Goal: Transaction & Acquisition: Purchase product/service

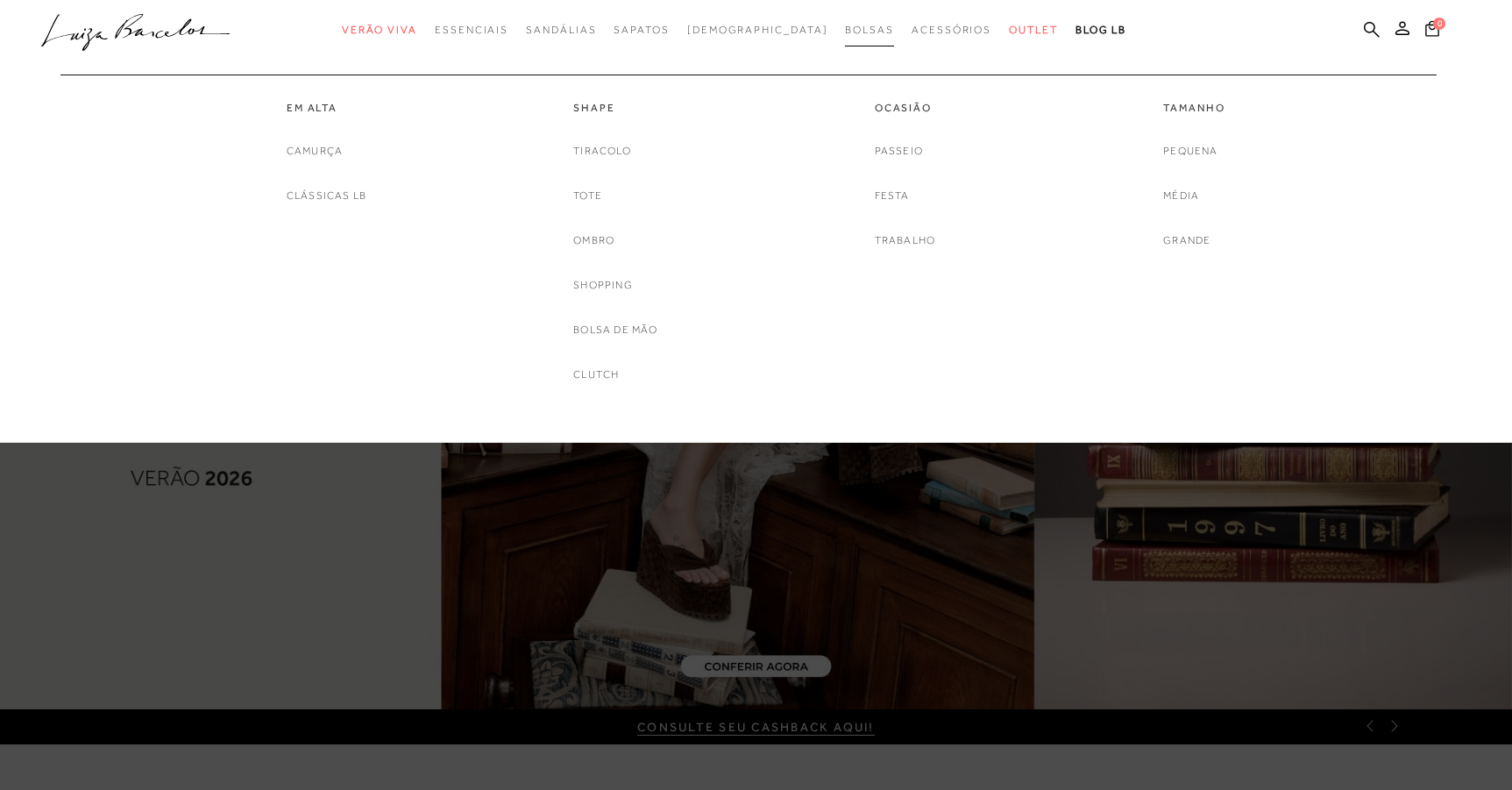
click at [845, 26] on span "Bolsas" at bounding box center [869, 30] width 49 height 12
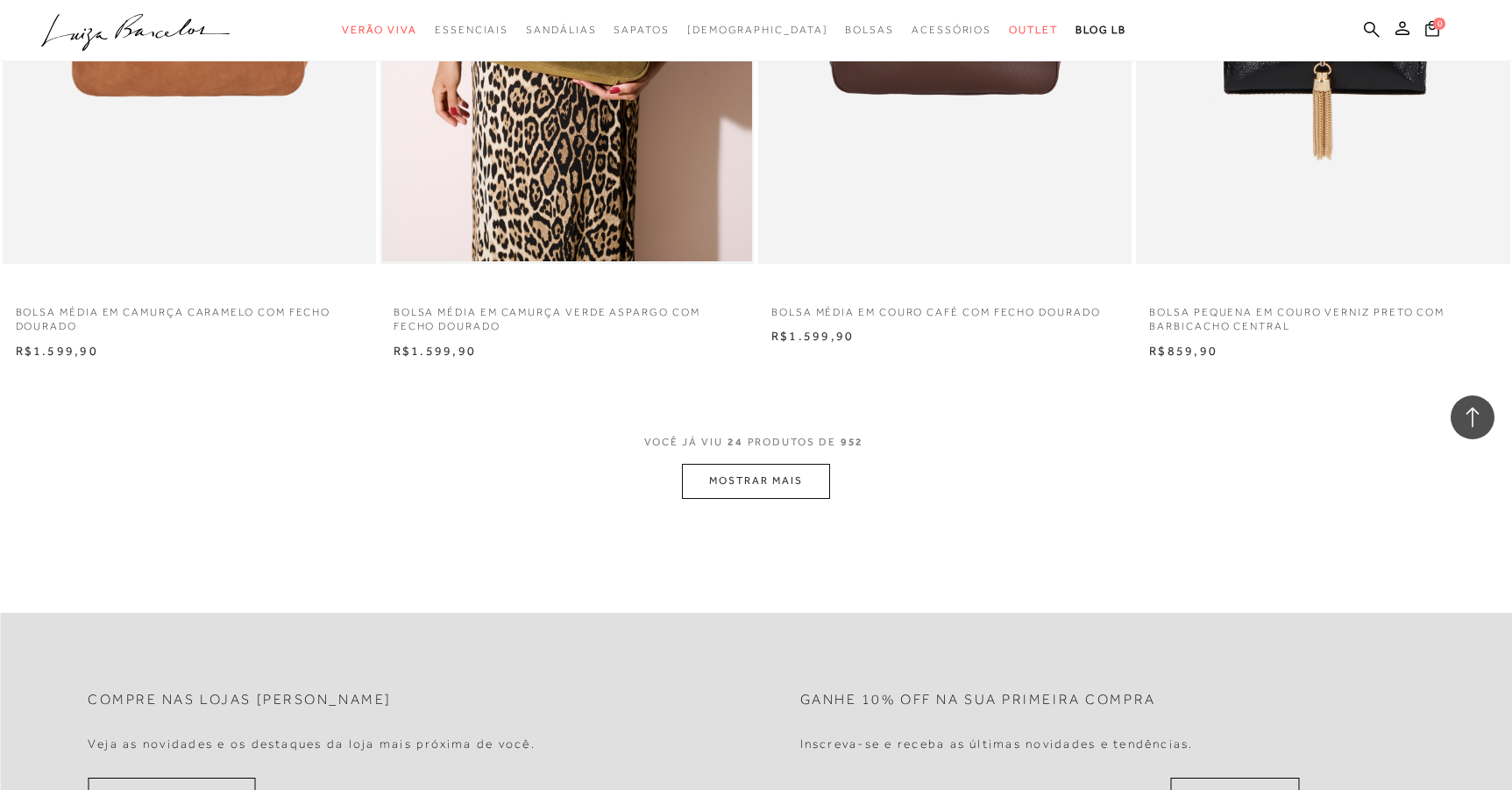
scroll to position [3906, 0]
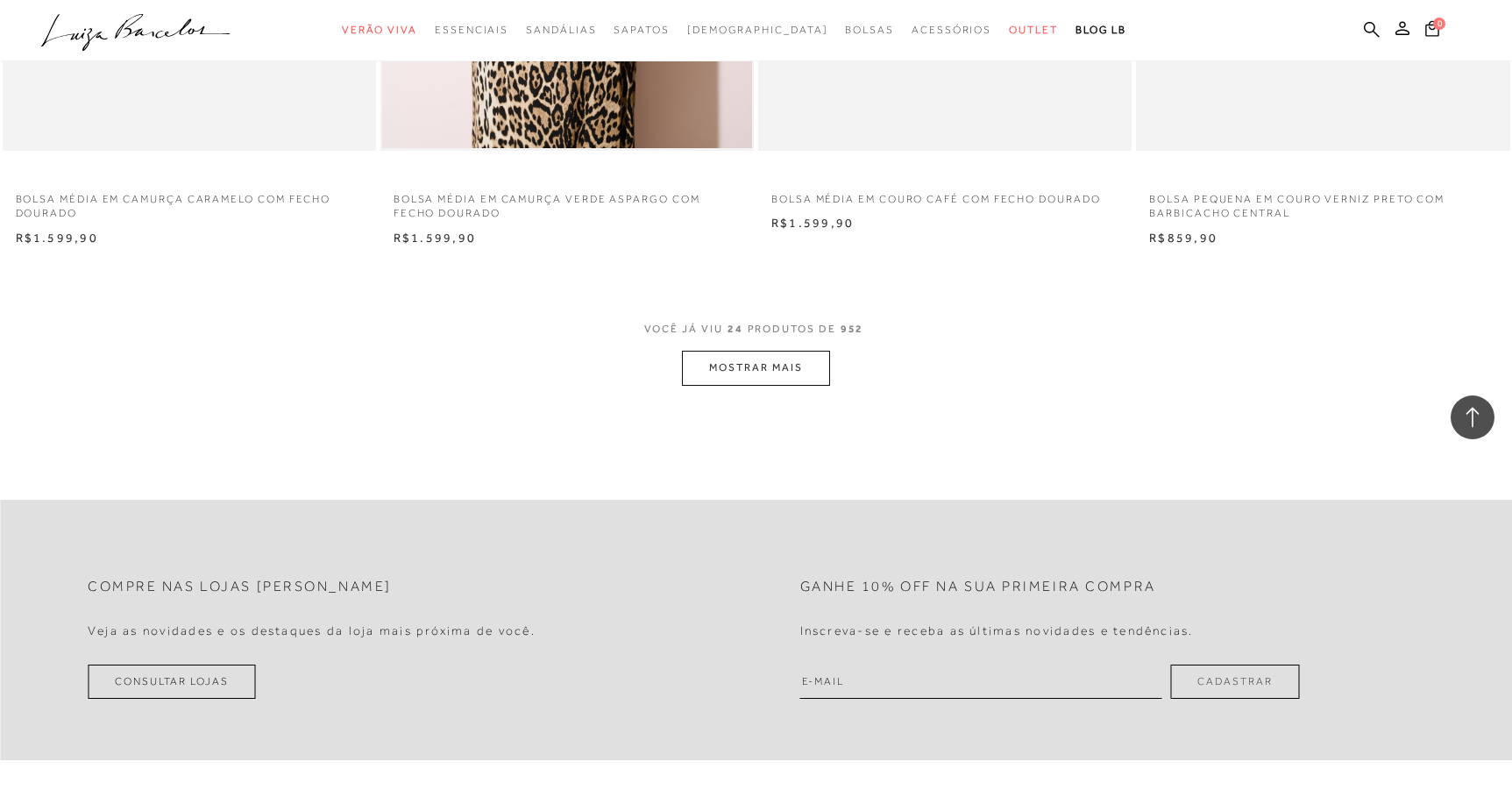
click at [788, 378] on button "MOSTRAR MAIS" at bounding box center [755, 368] width 147 height 34
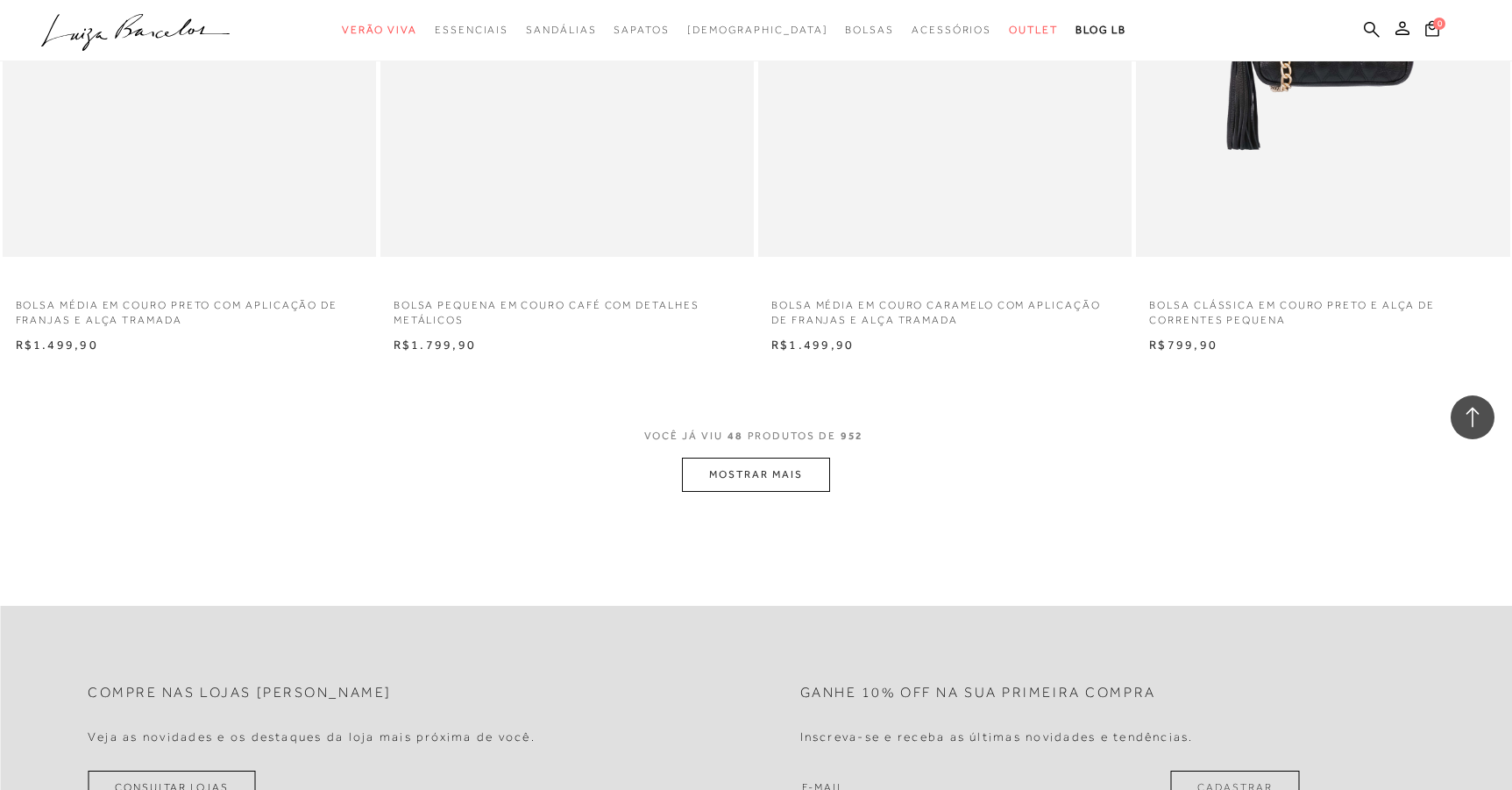
scroll to position [7870, 0]
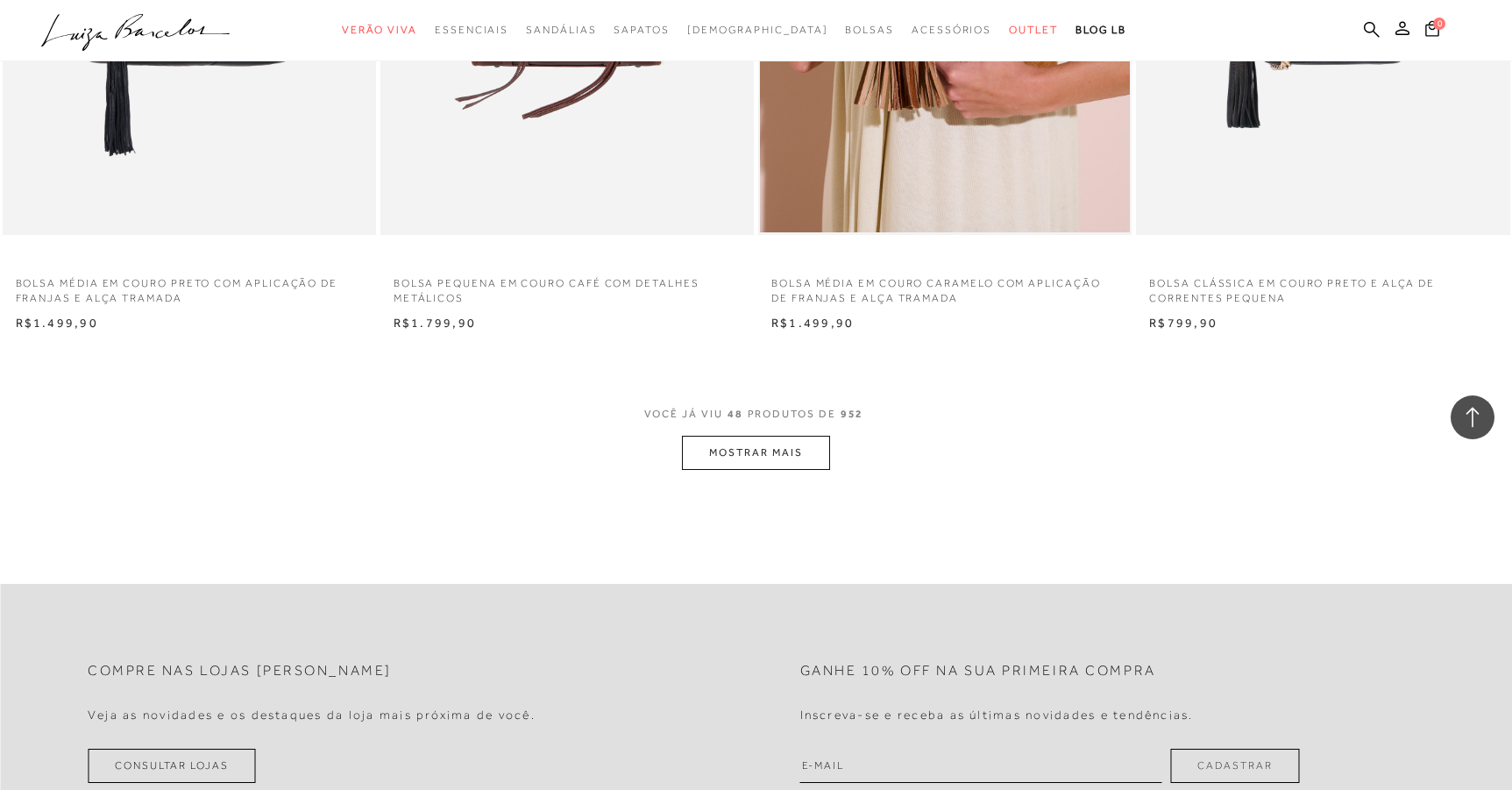
click at [769, 439] on button "MOSTRAR MAIS" at bounding box center [755, 453] width 147 height 34
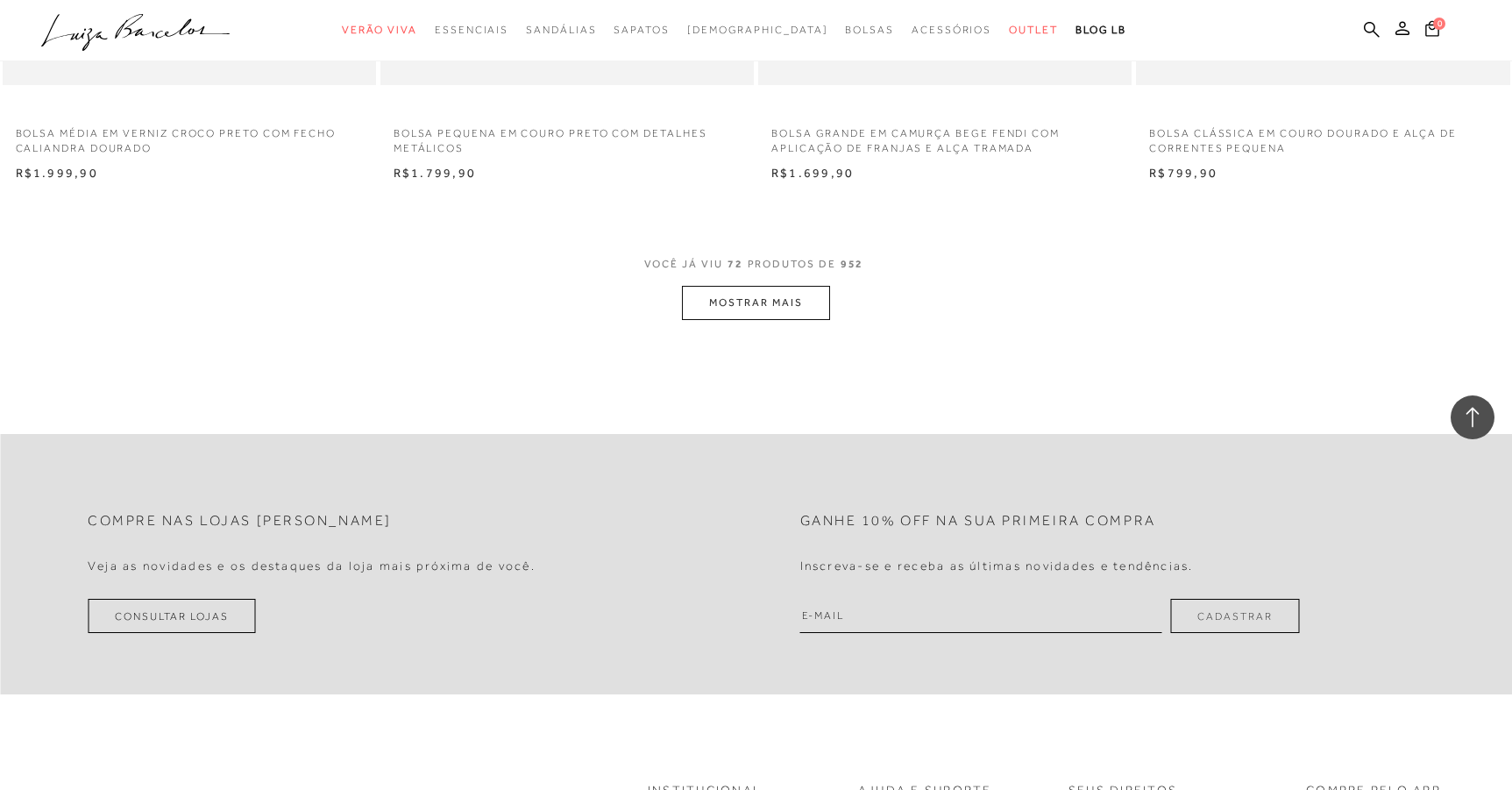
scroll to position [12123, 0]
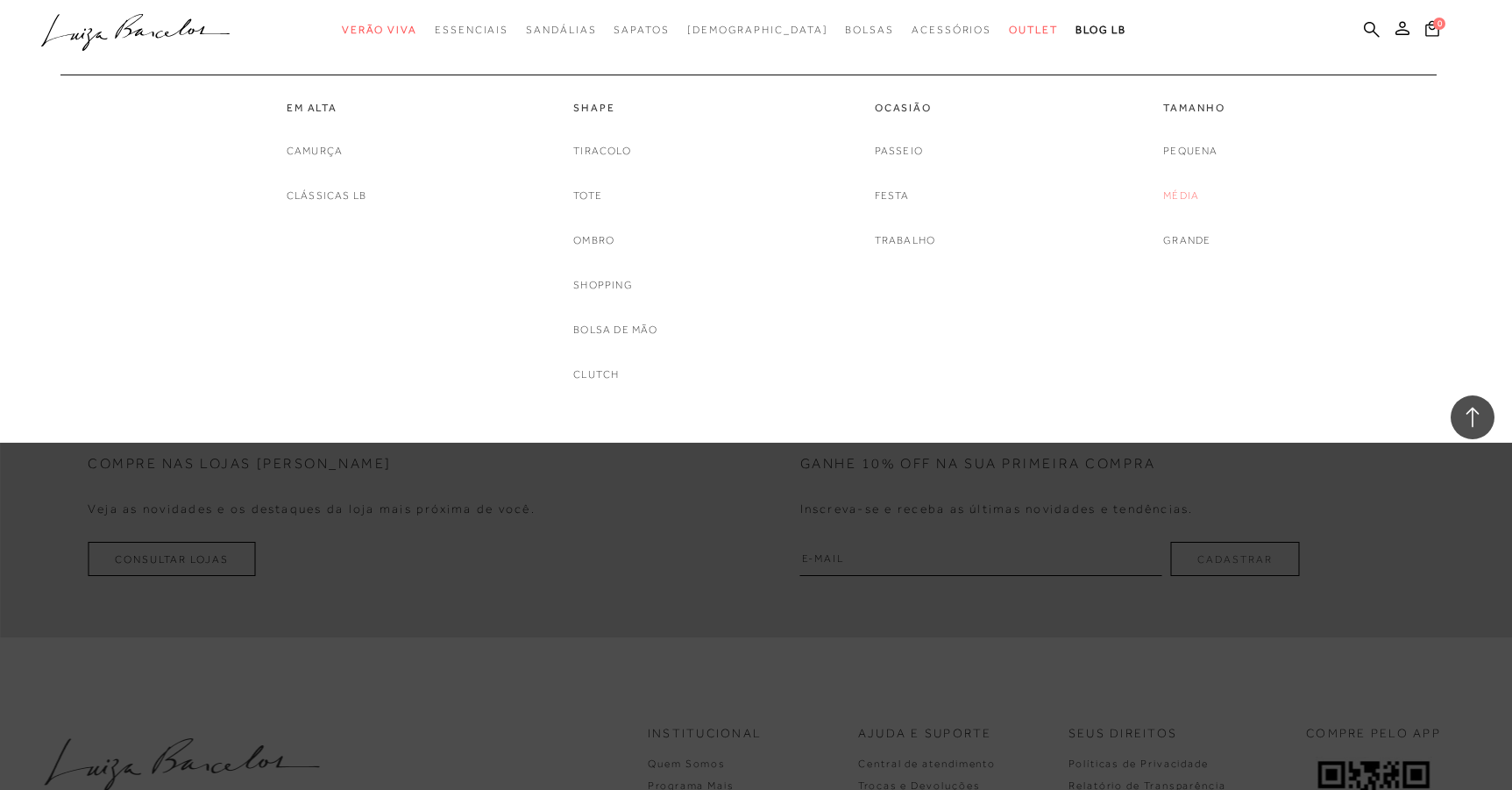
click at [1168, 196] on link "Média" at bounding box center [1181, 195] width 36 height 19
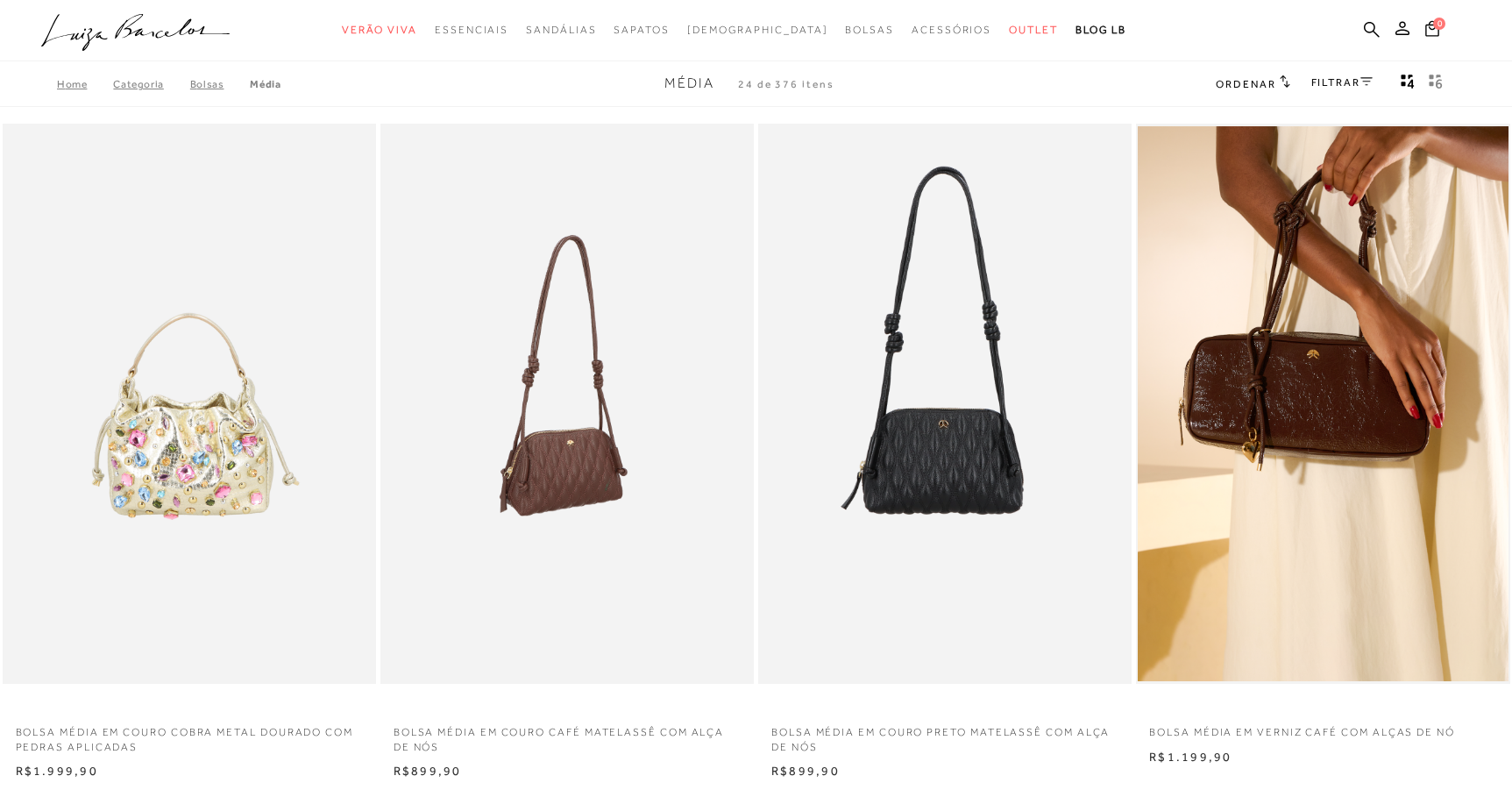
scroll to position [9, 0]
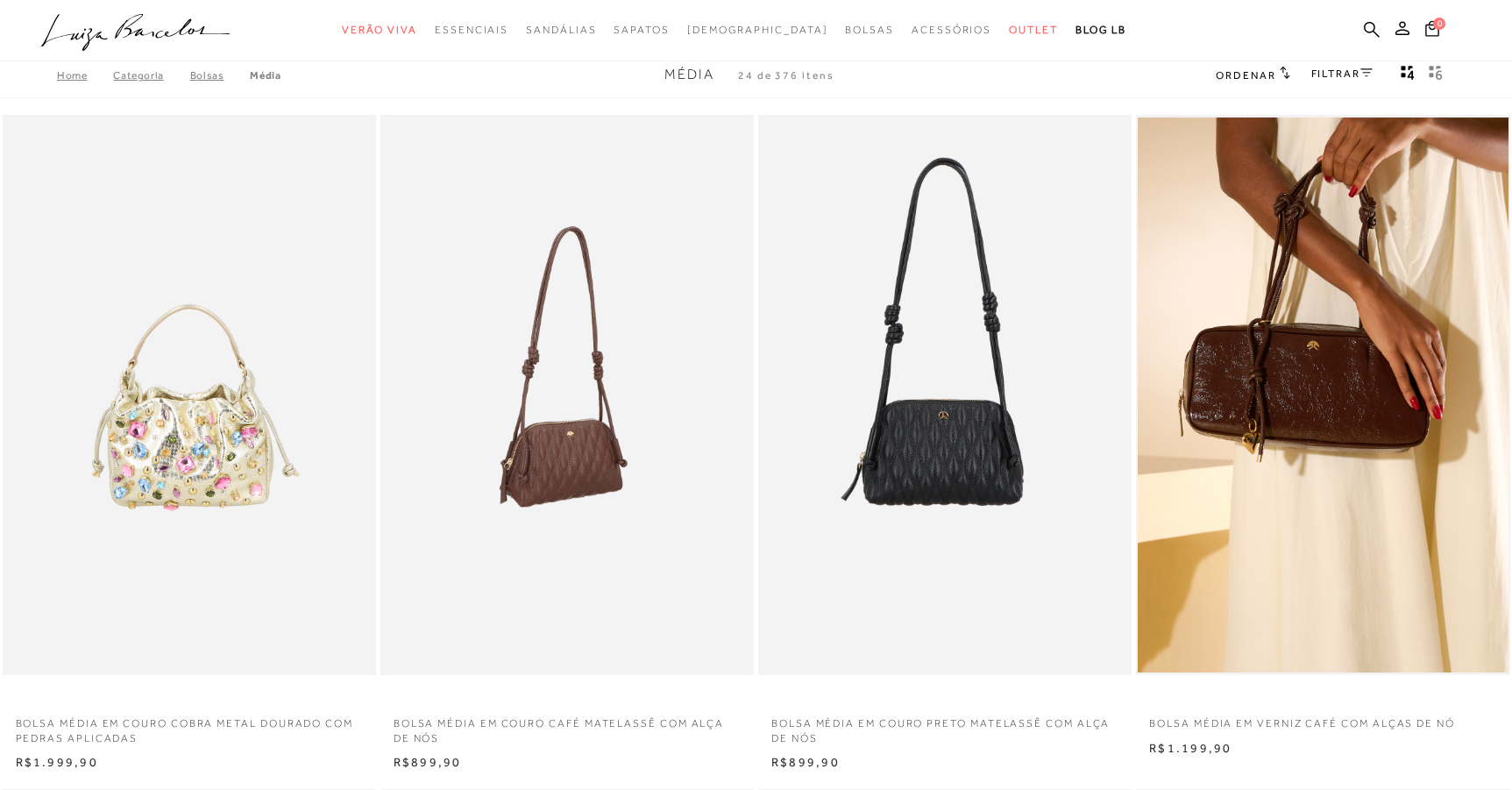
click at [494, 449] on img at bounding box center [568, 395] width 371 height 561
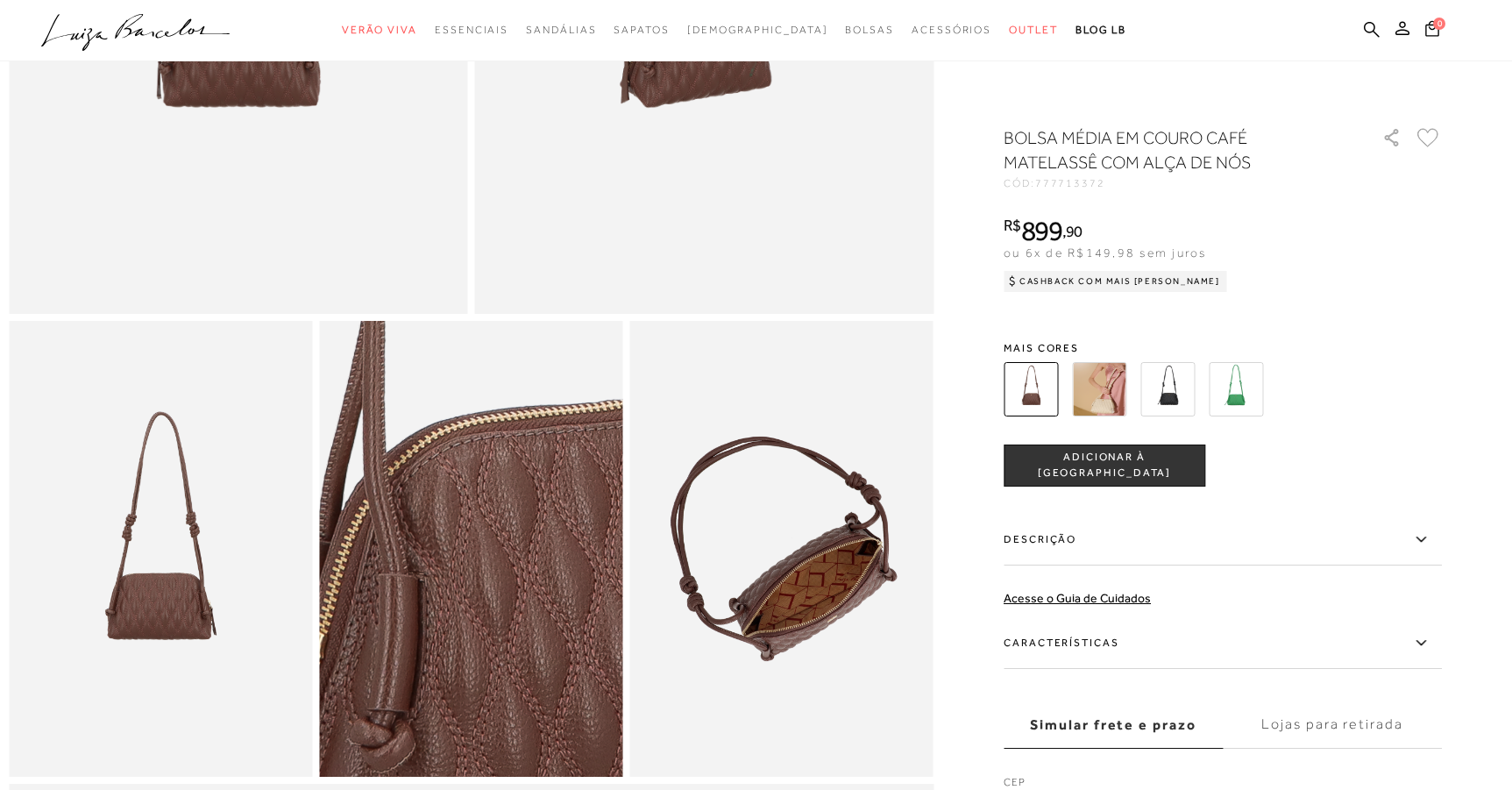
scroll to position [500, 0]
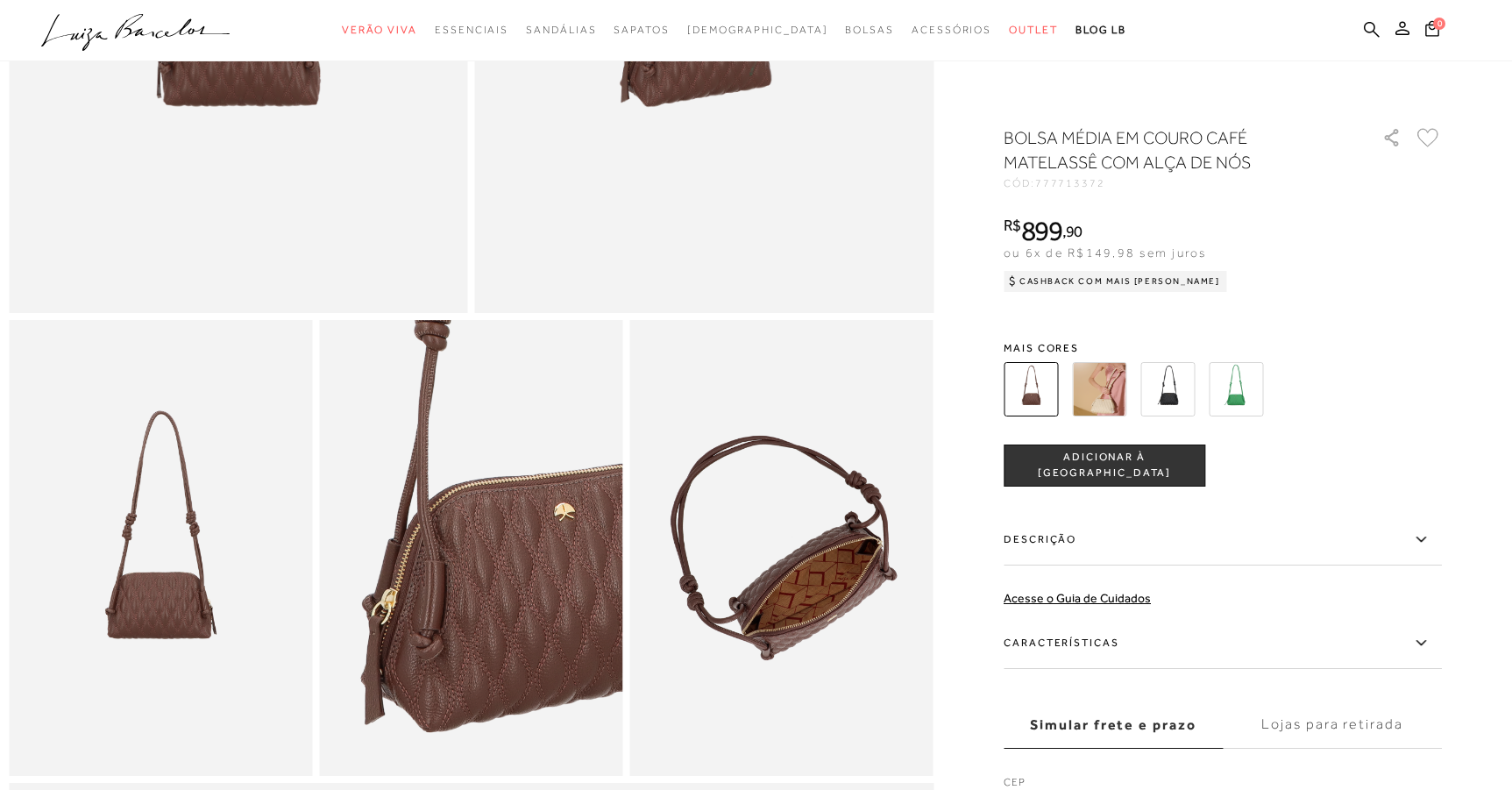
click at [1183, 397] on img at bounding box center [1167, 389] width 54 height 54
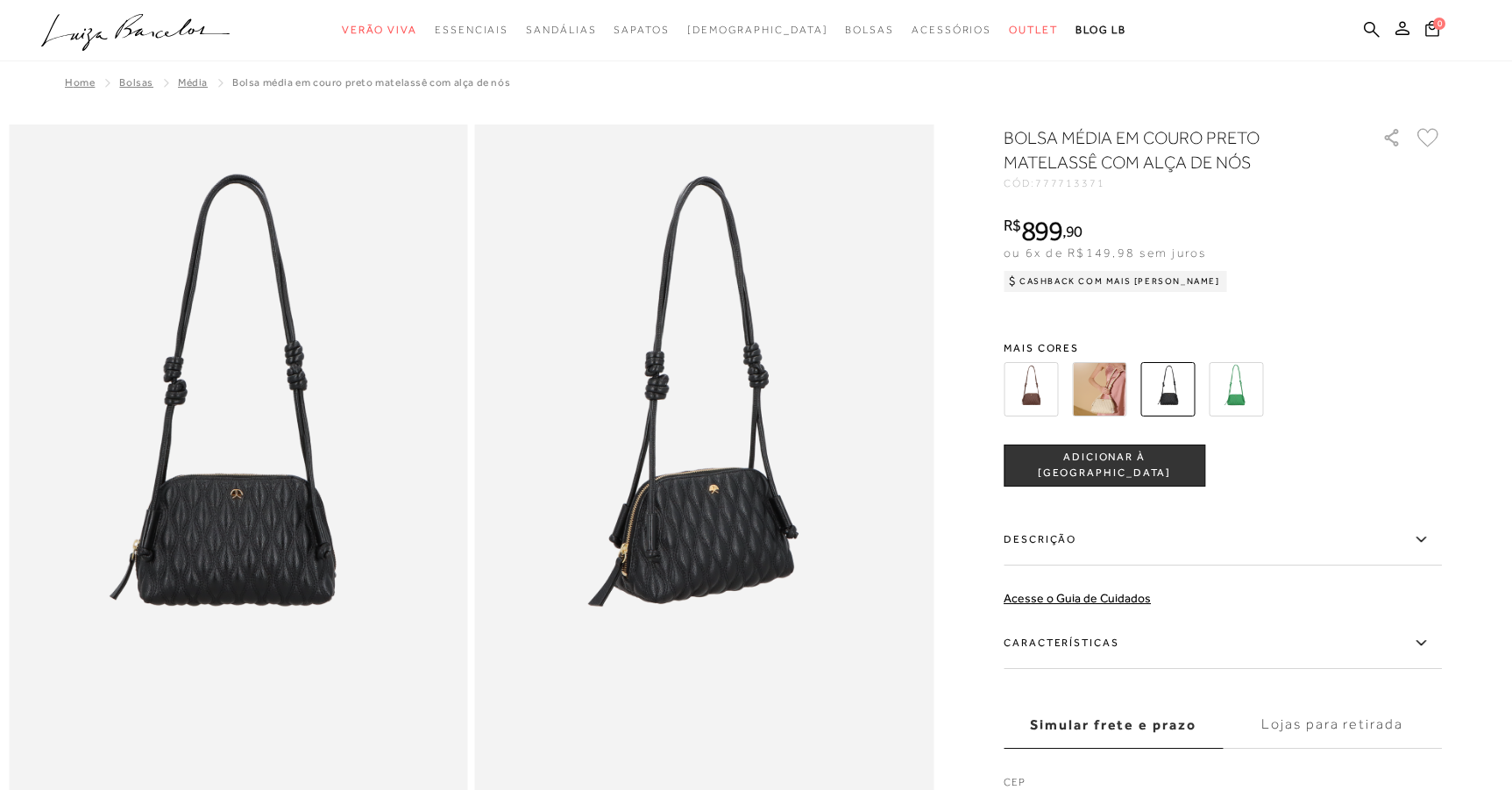
click at [1032, 378] on img at bounding box center [1030, 389] width 54 height 54
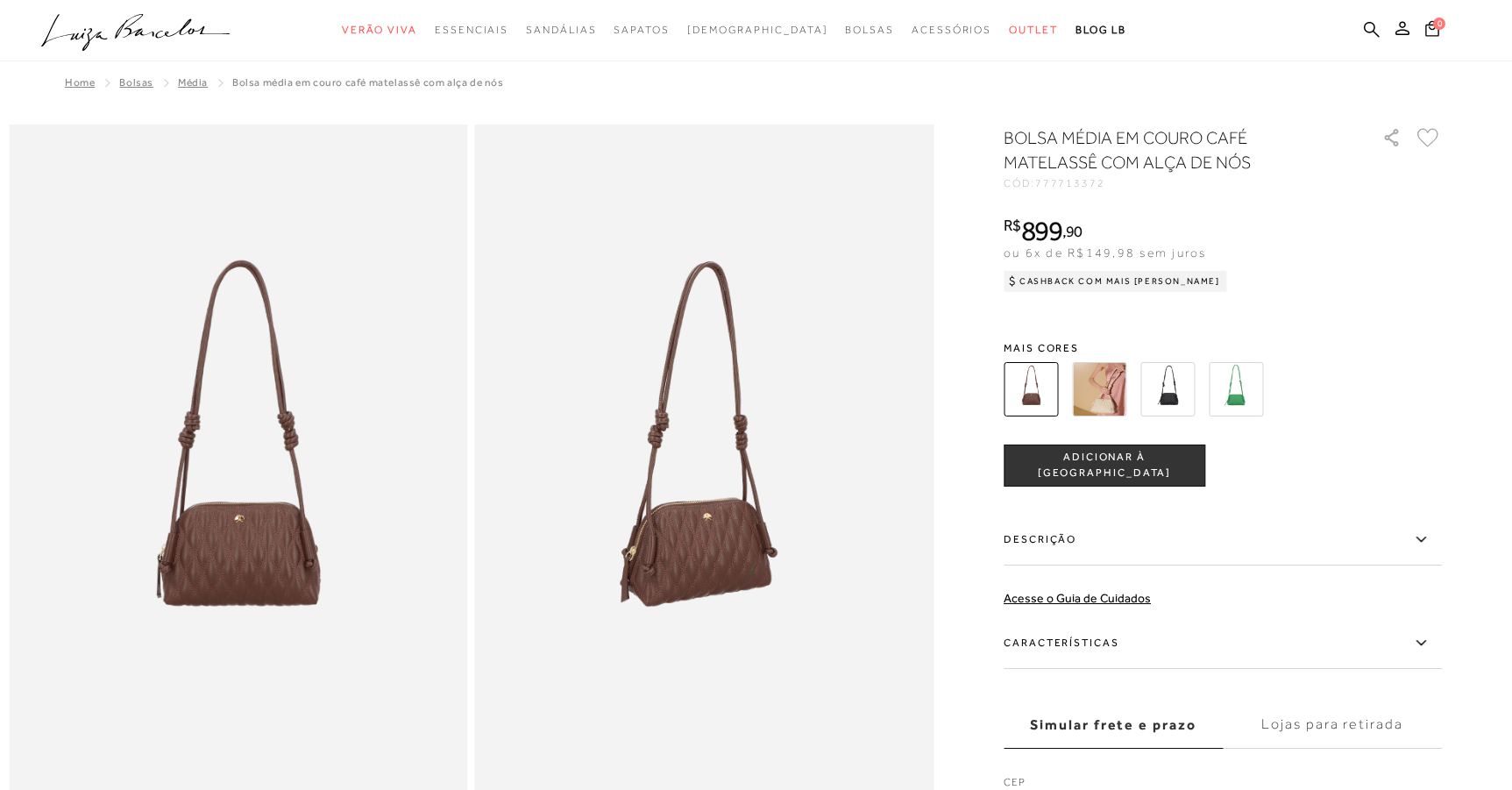
click at [145, 37] on icon ".a{fill-rule:evenodd;}" at bounding box center [136, 32] width 189 height 37
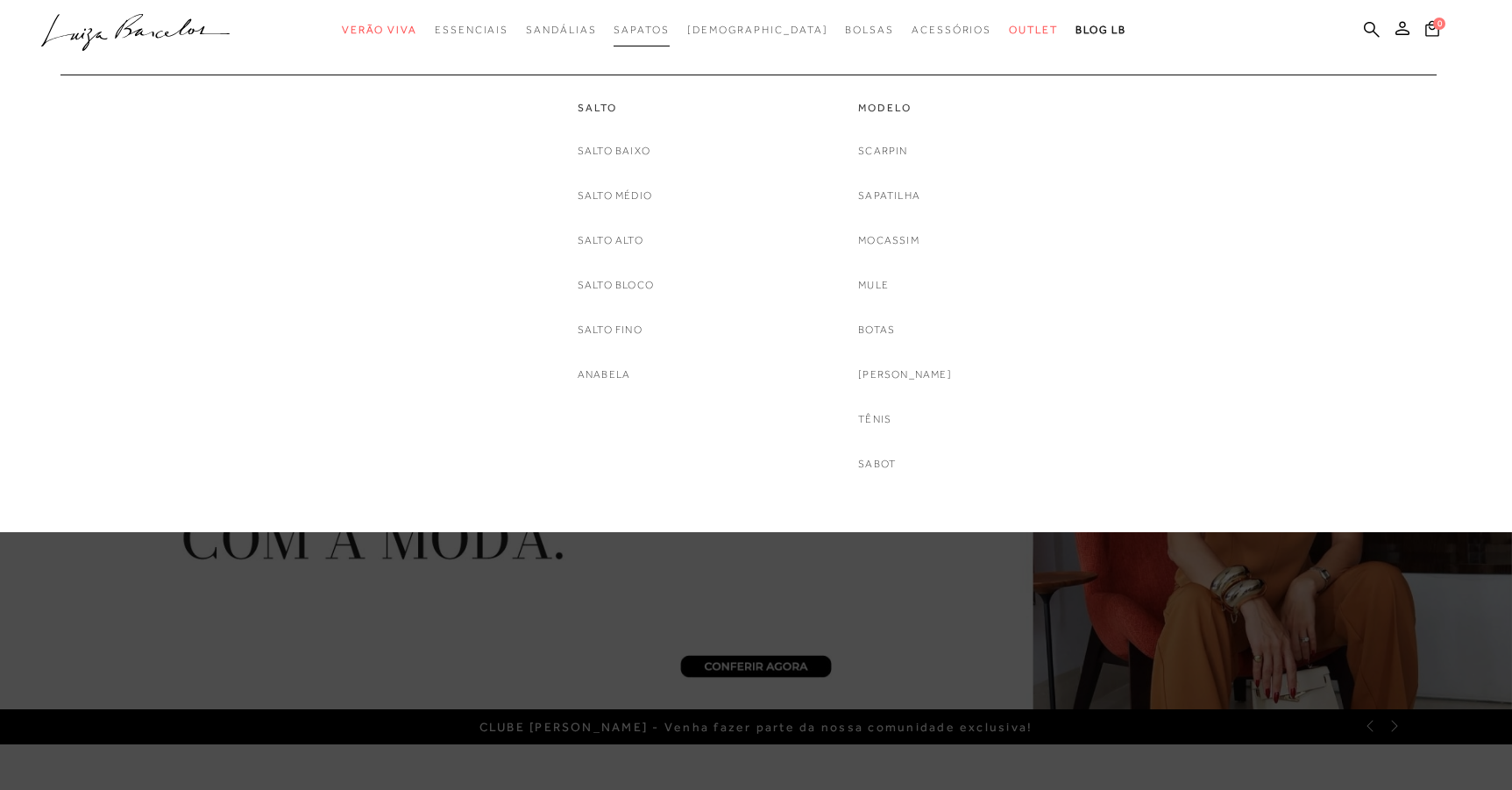
click at [657, 29] on span "Sapatos" at bounding box center [641, 30] width 55 height 12
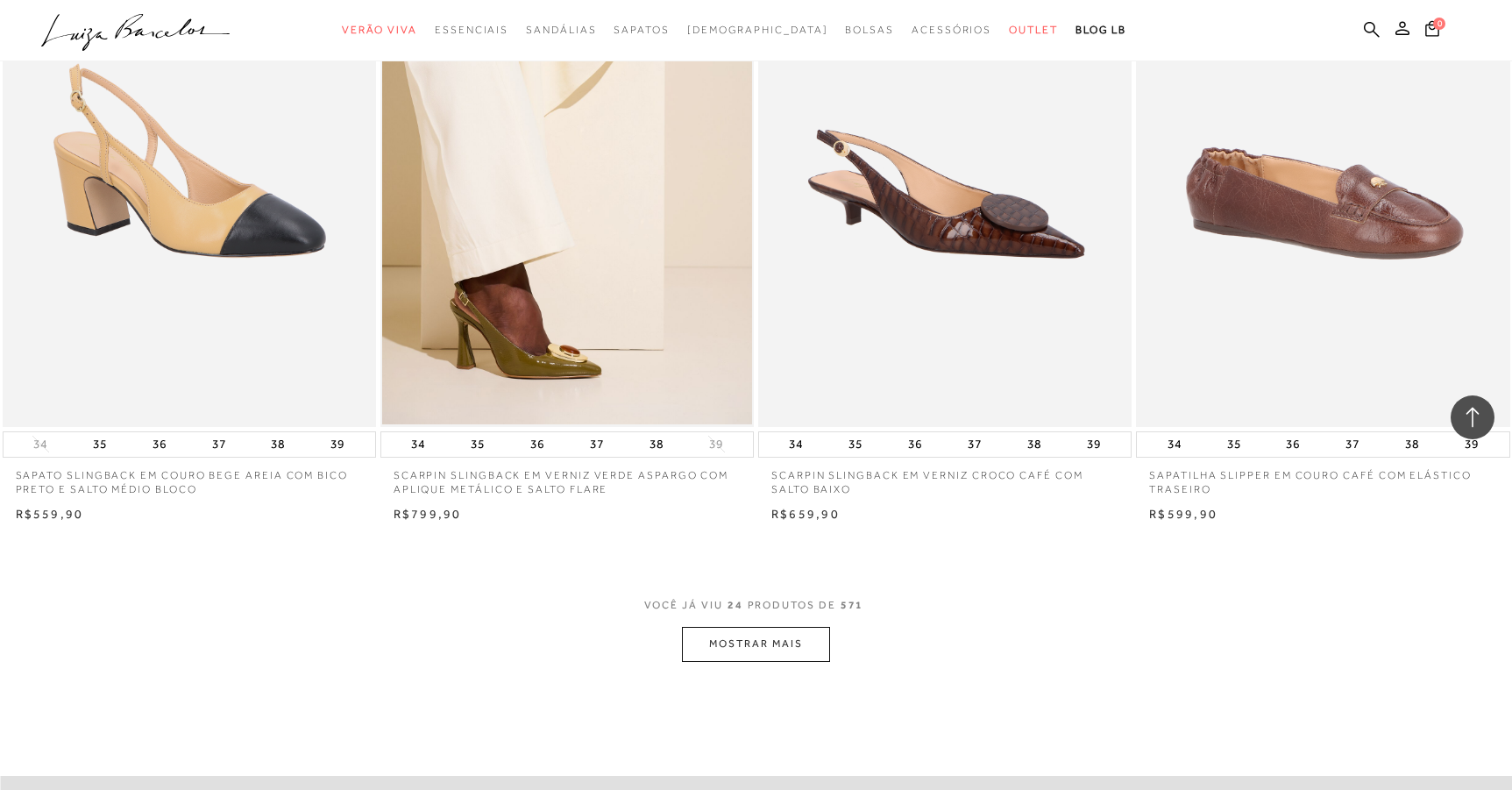
scroll to position [3770, 0]
